Goal: Complete application form: Fill out and submit a form for a specific purpose

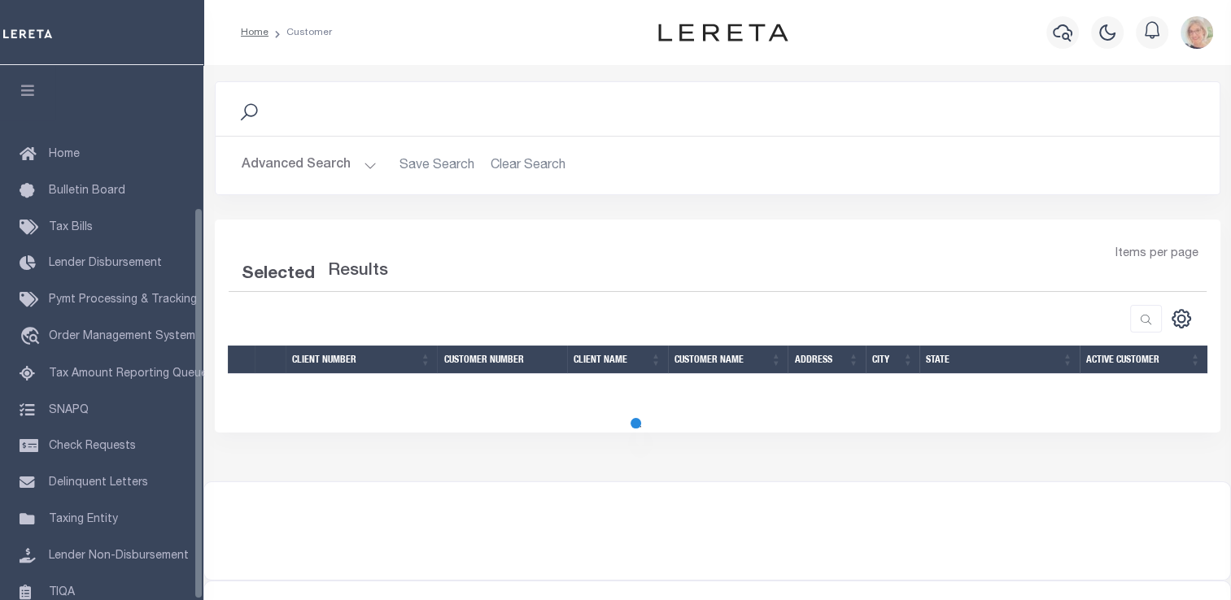
scroll to position [194, 0]
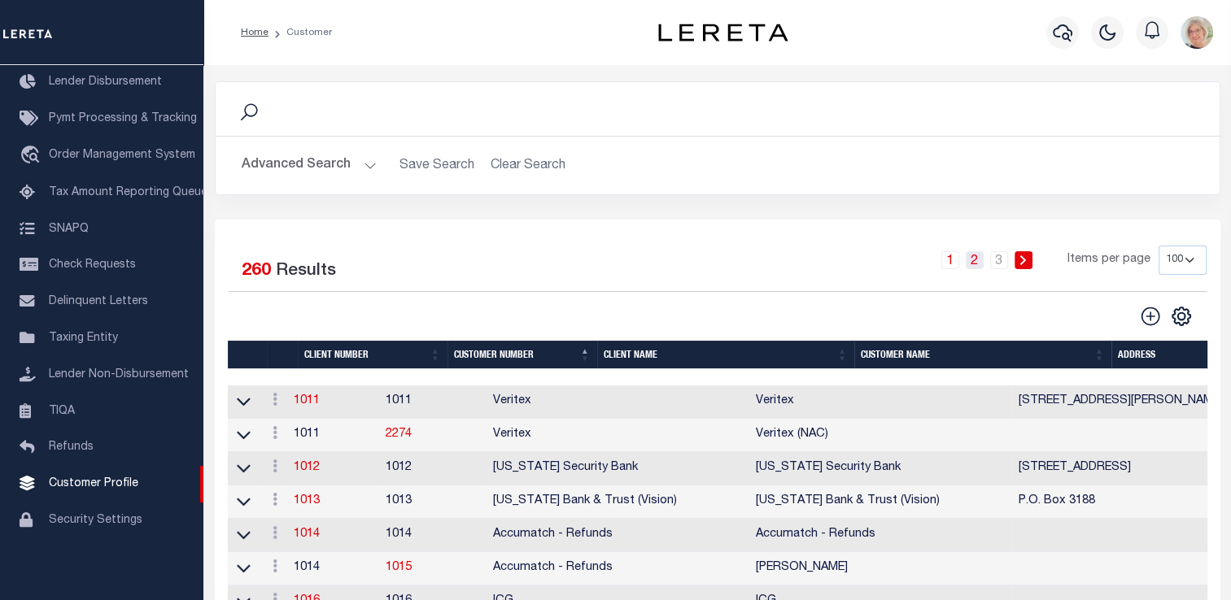
click at [978, 260] on link "2" at bounding box center [975, 260] width 18 height 18
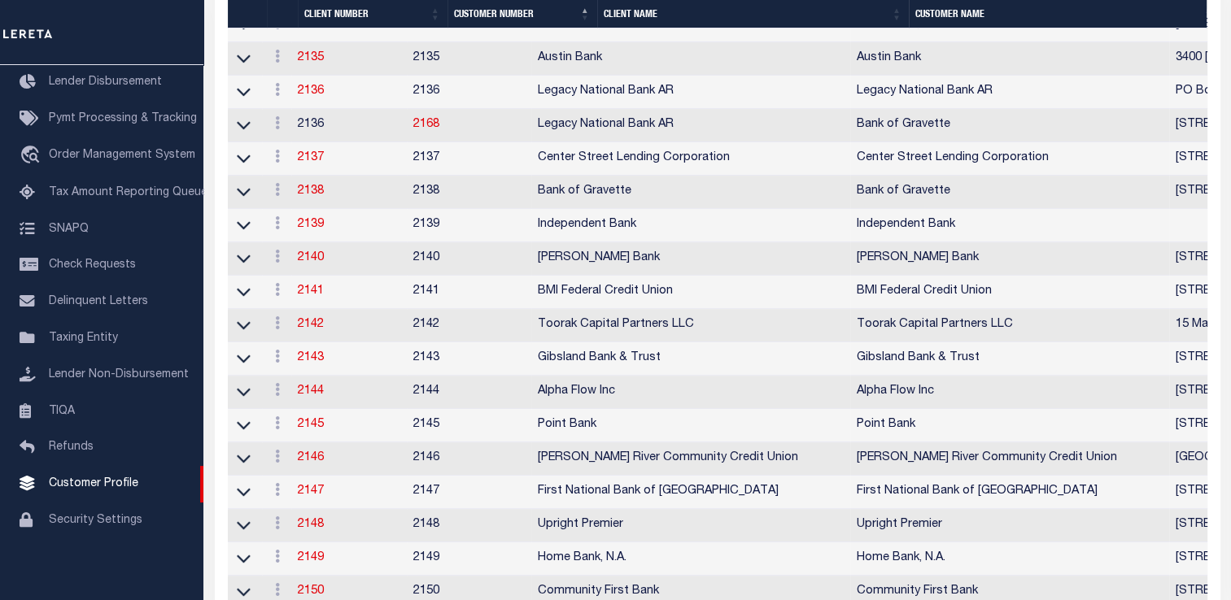
scroll to position [244, 0]
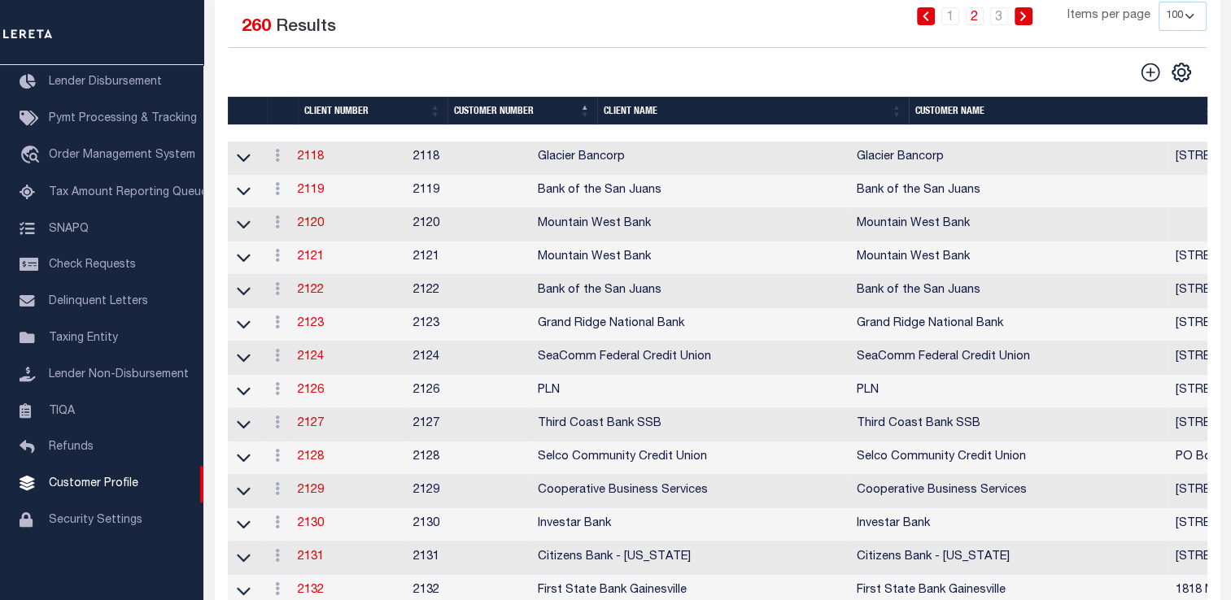
click at [631, 120] on th "Client Name" at bounding box center [753, 111] width 312 height 28
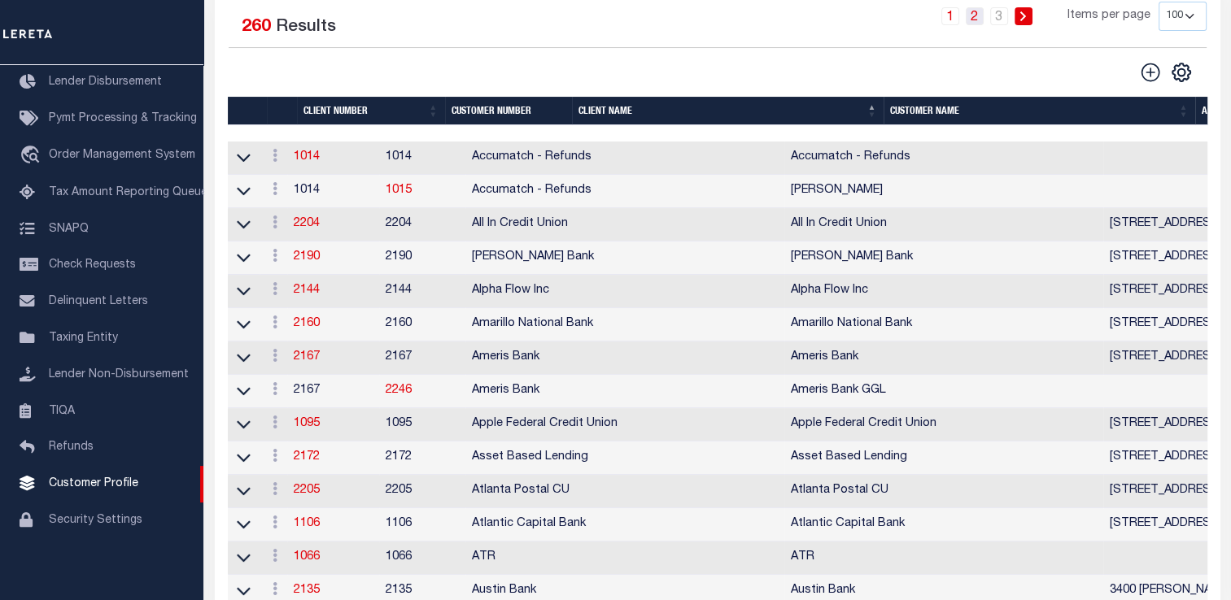
click at [973, 18] on link "2" at bounding box center [975, 16] width 18 height 18
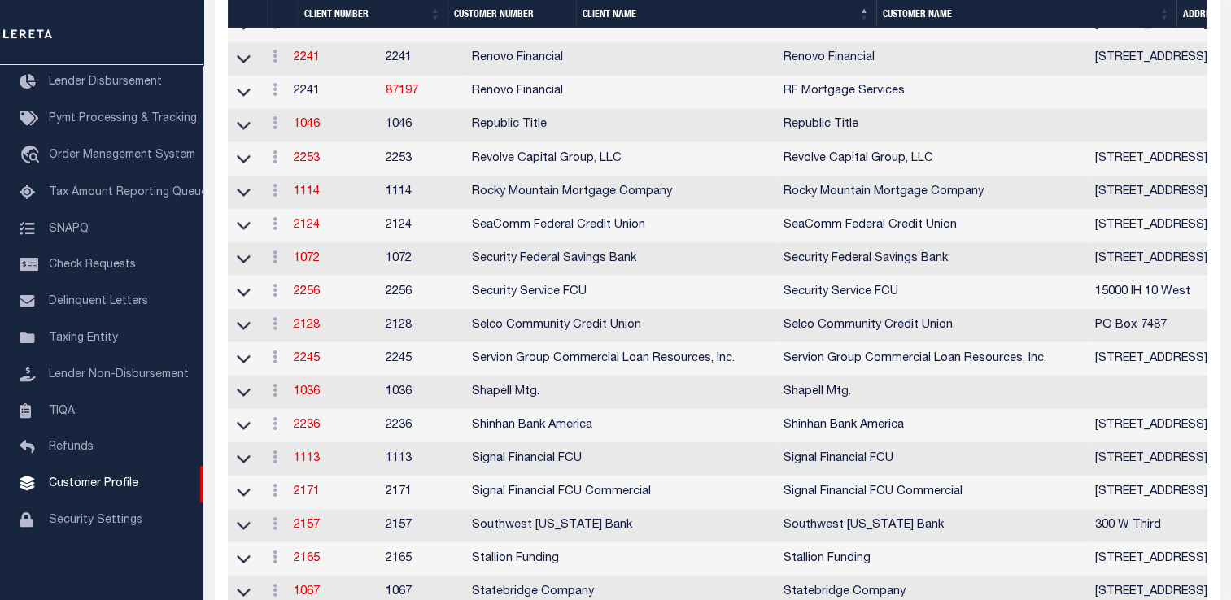
scroll to position [3255, 0]
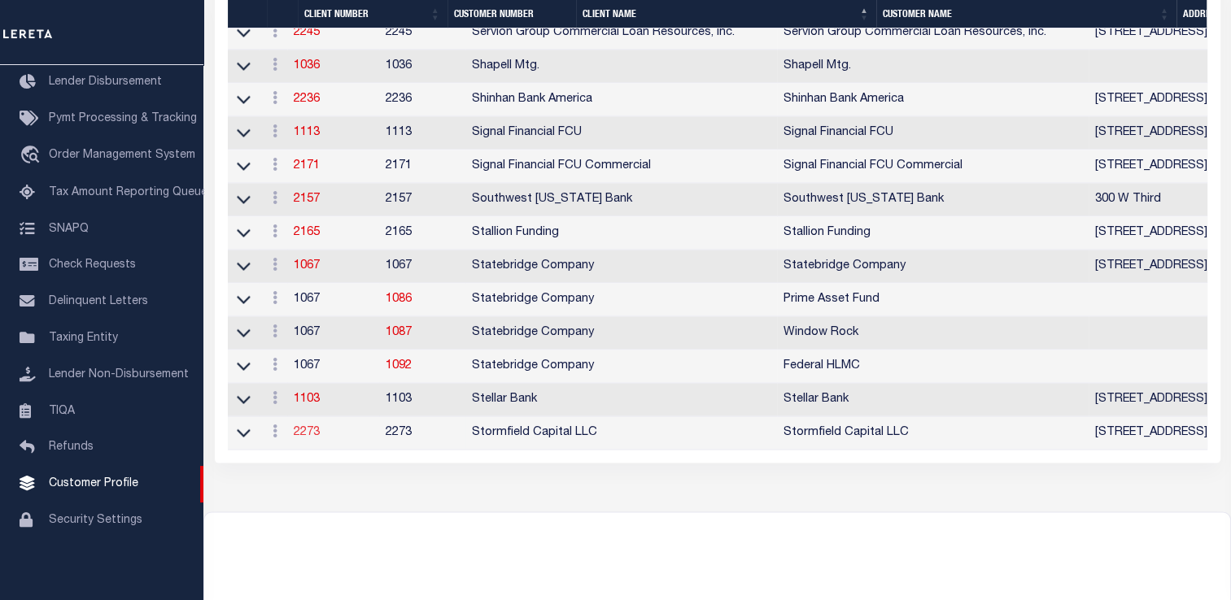
click at [309, 439] on link "2273" at bounding box center [307, 432] width 26 height 11
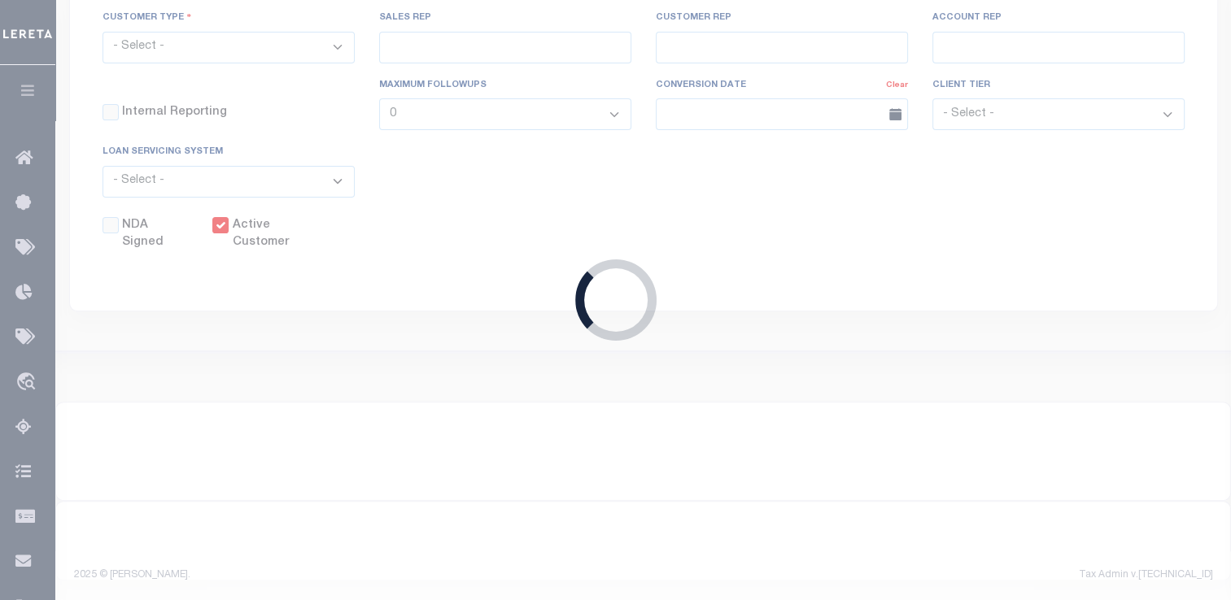
select select
type input "Stormfield Capital LLC"
type input "2273"
type input "Stormfield Capital LLC"
type input "[PERSON_NAME]"
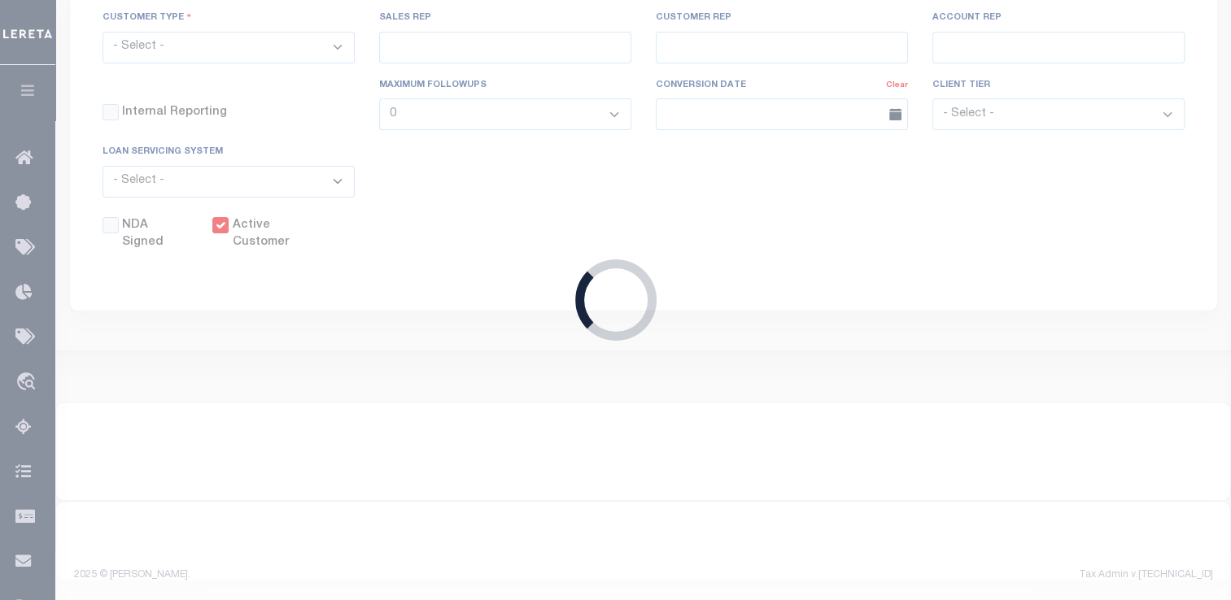
type input "Dorin"
type input "[PERSON_NAME]"
select select "OTH"
checkbox input "true"
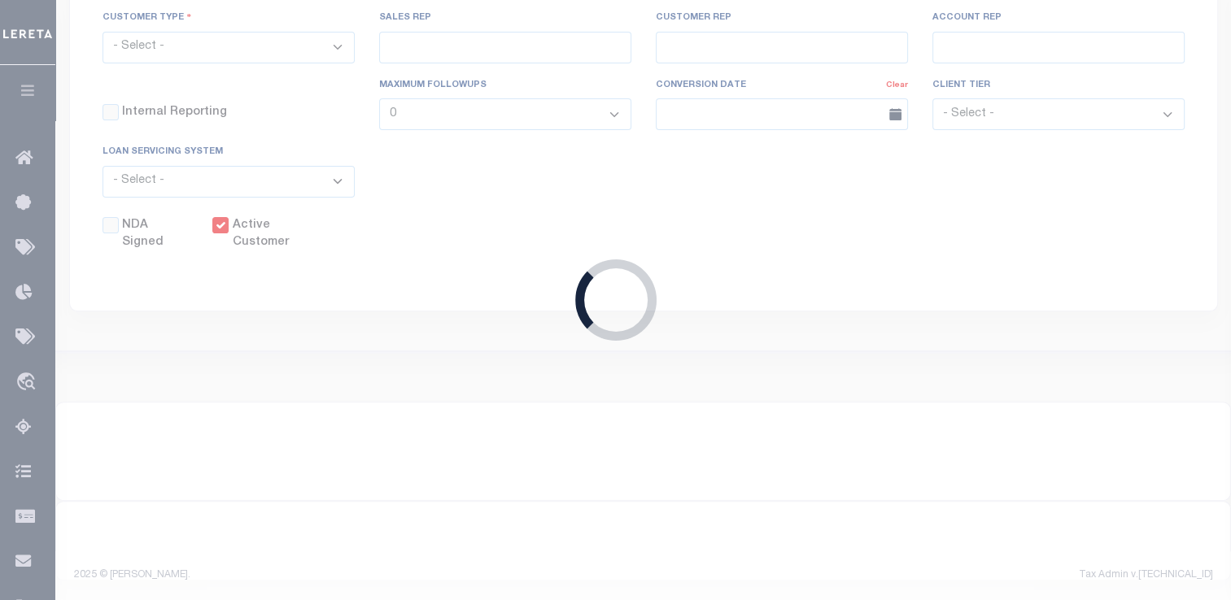
type input "$10"
select select "PLN"
type input "$40"
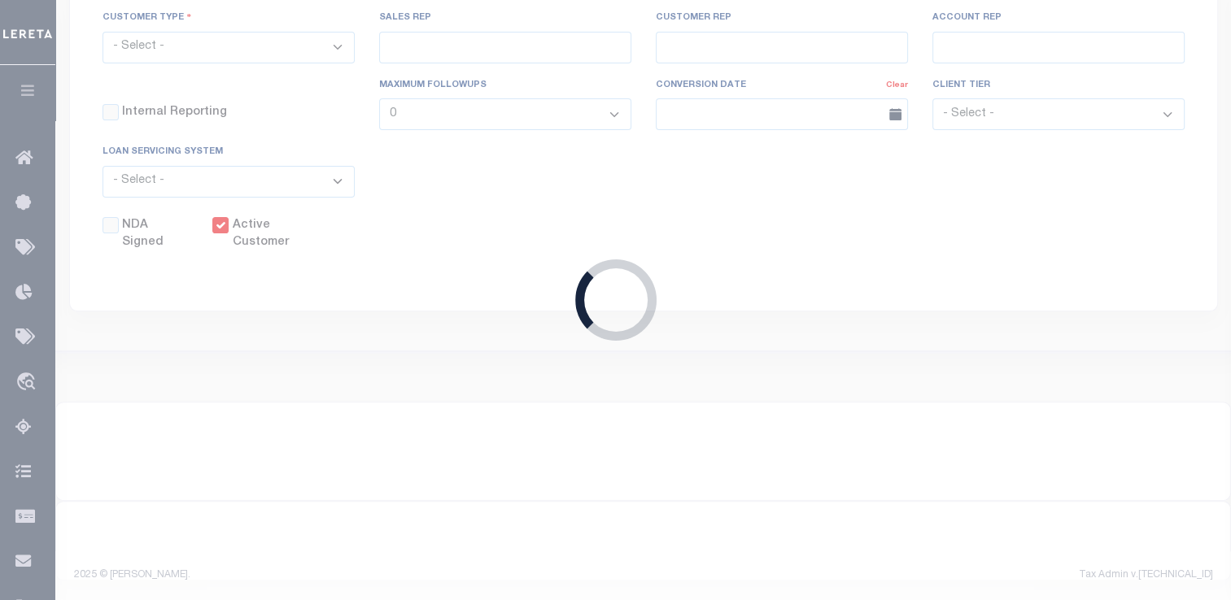
type input "$30"
type input "$1"
type input "$10"
type input "$5"
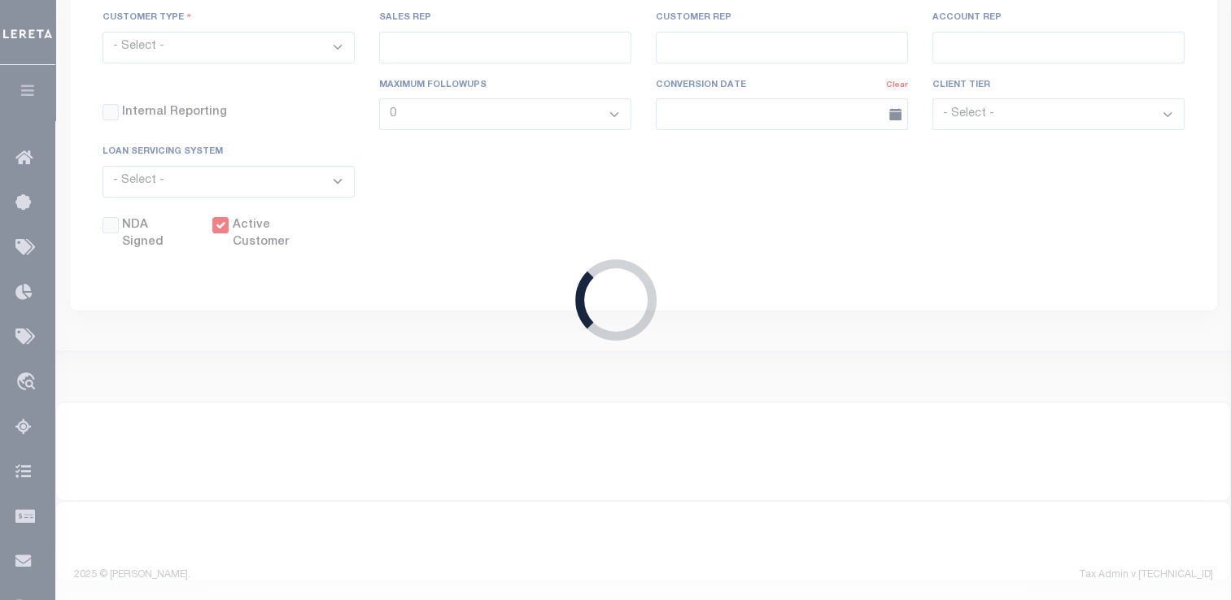
checkbox input "false"
type input "5"
type input "0"
type input "5"
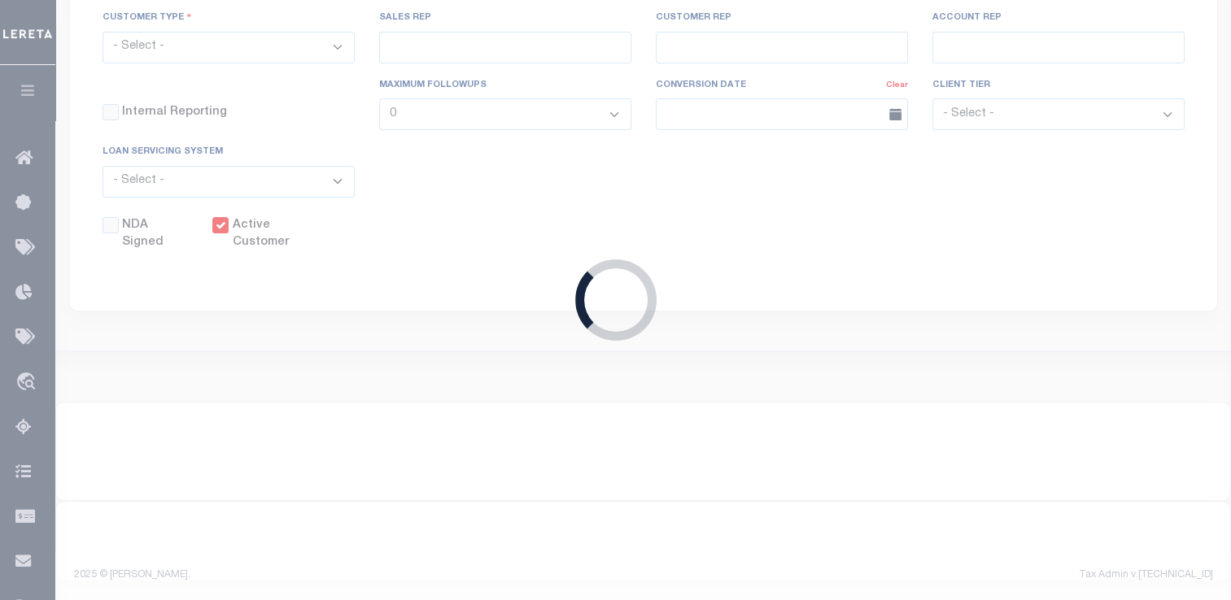
type input "0"
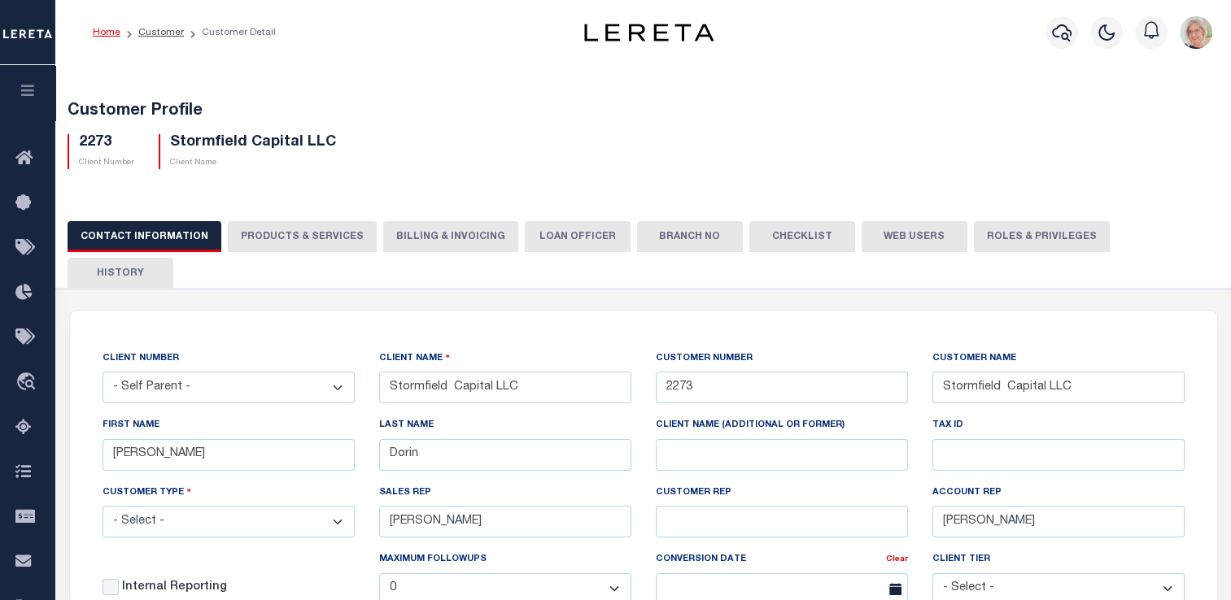
click at [411, 240] on button "Billing & Invoicing" at bounding box center [450, 236] width 135 height 31
